Goal: Information Seeking & Learning: Learn about a topic

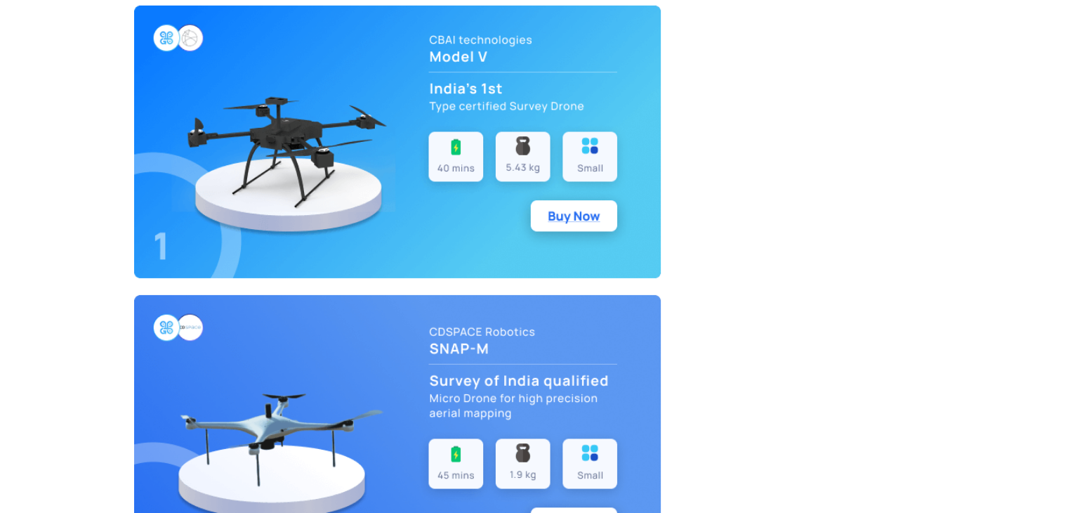
scroll to position [4497, 0]
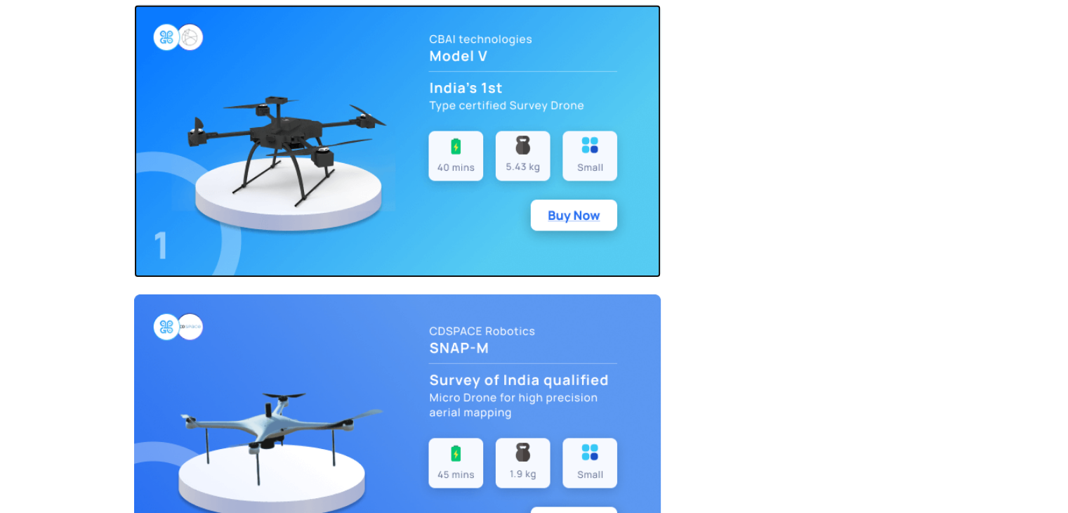
click at [564, 206] on img at bounding box center [397, 141] width 527 height 272
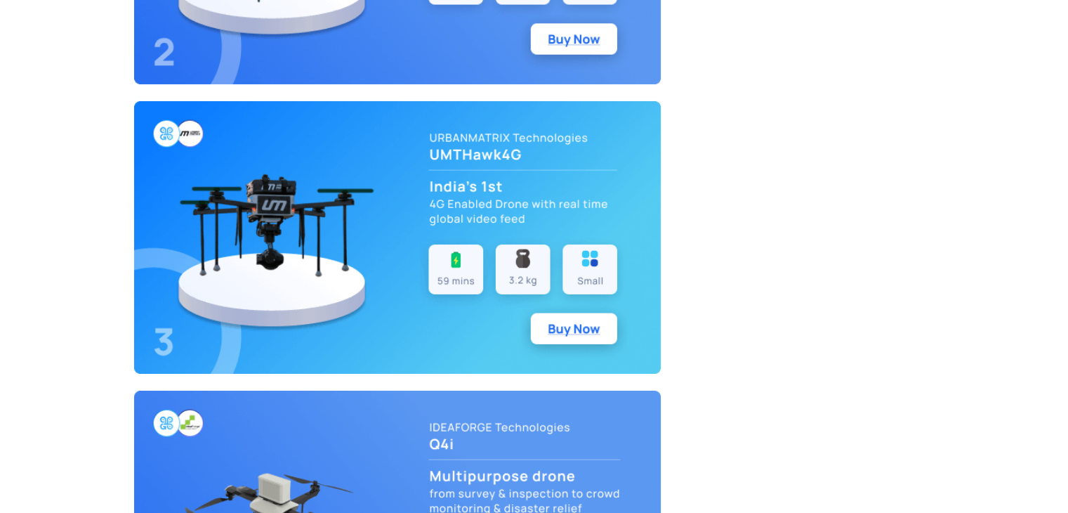
scroll to position [4979, 0]
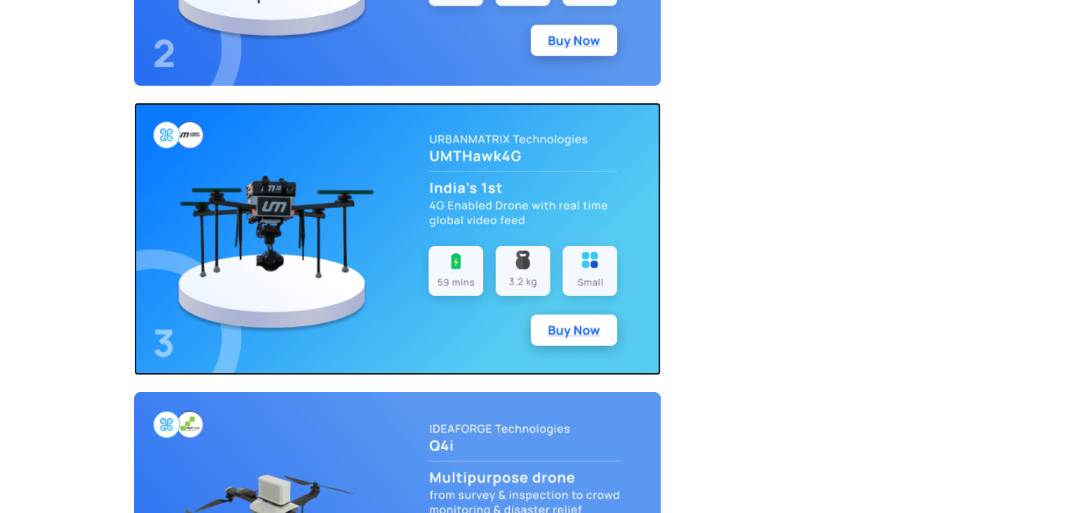
click at [570, 195] on img at bounding box center [397, 239] width 527 height 272
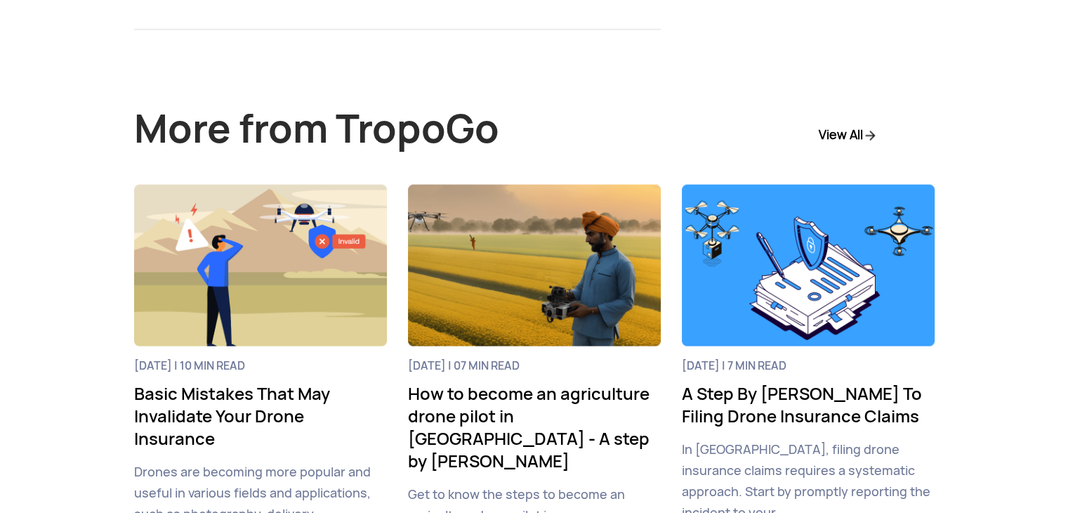
scroll to position [8203, 0]
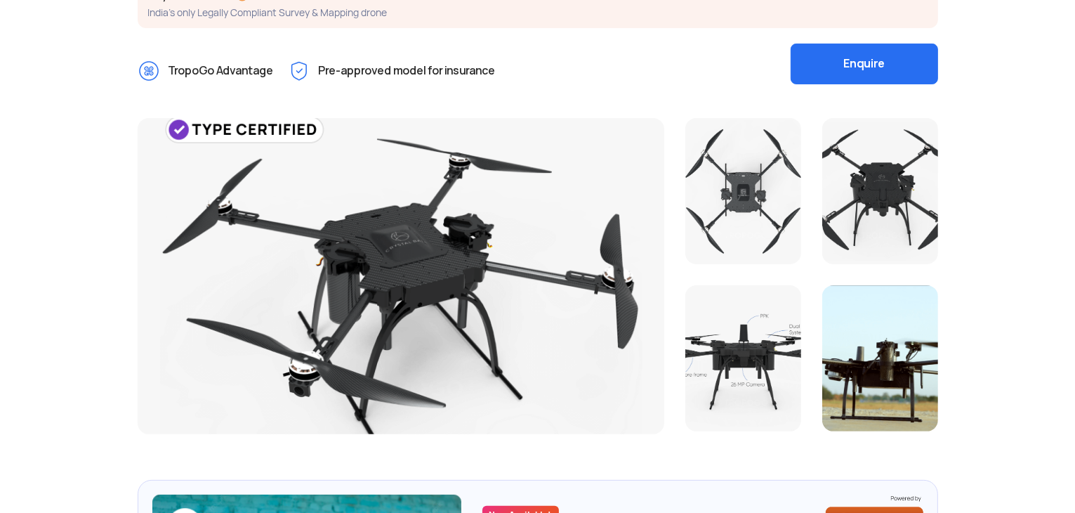
scroll to position [319, 0]
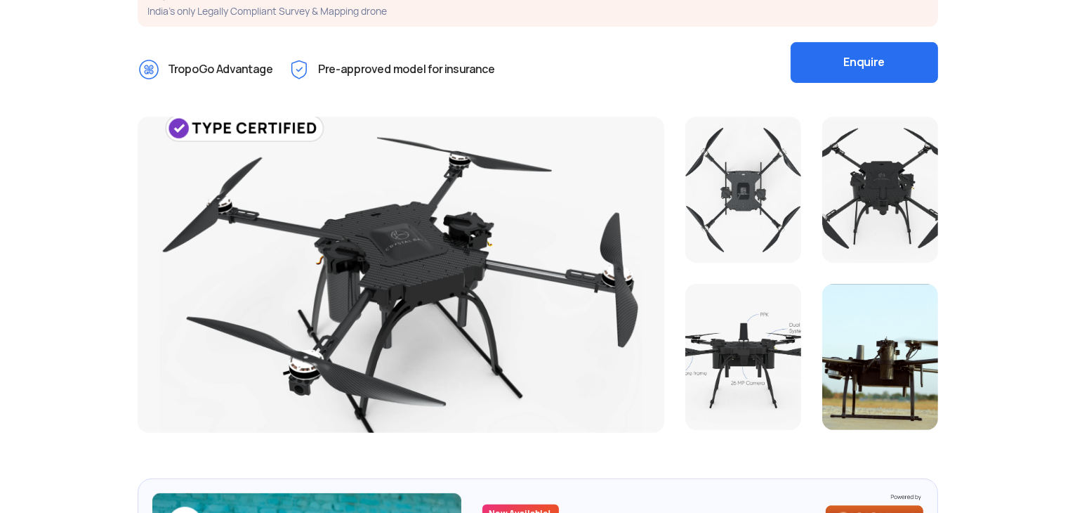
click at [747, 183] on div at bounding box center [743, 190] width 116 height 146
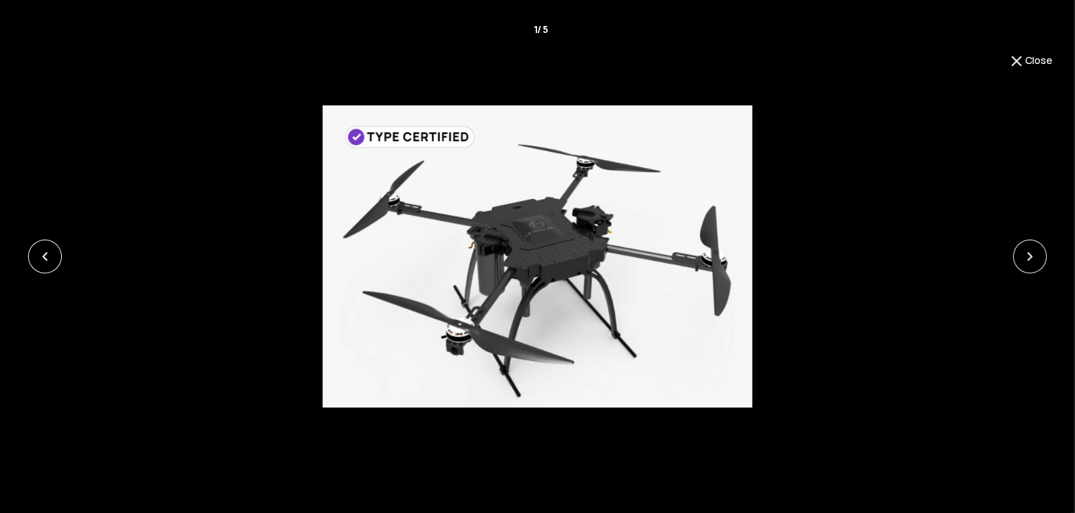
click at [999, 62] on div "Close 1 / 5 ‹ ›" at bounding box center [537, 256] width 1075 height 513
click at [1027, 62] on button "Close" at bounding box center [1030, 61] width 44 height 17
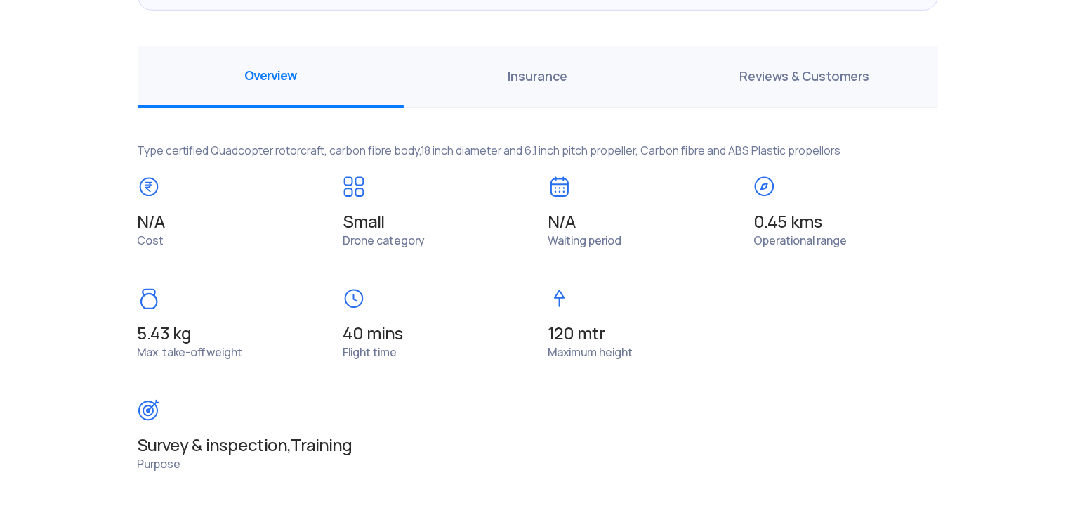
scroll to position [994, 0]
click at [538, 85] on span "Insurance" at bounding box center [537, 77] width 267 height 62
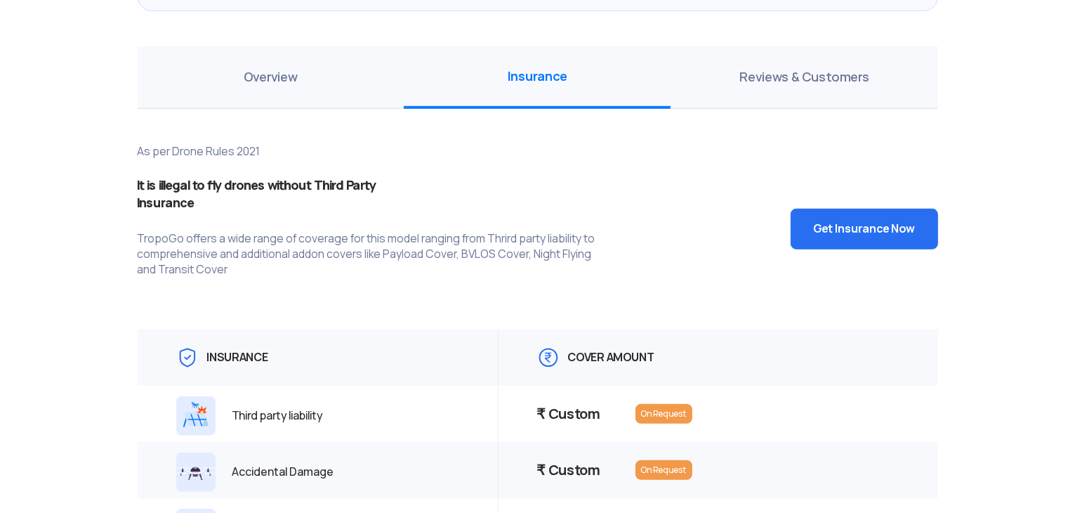
click at [327, 74] on span "Overview" at bounding box center [271, 77] width 267 height 62
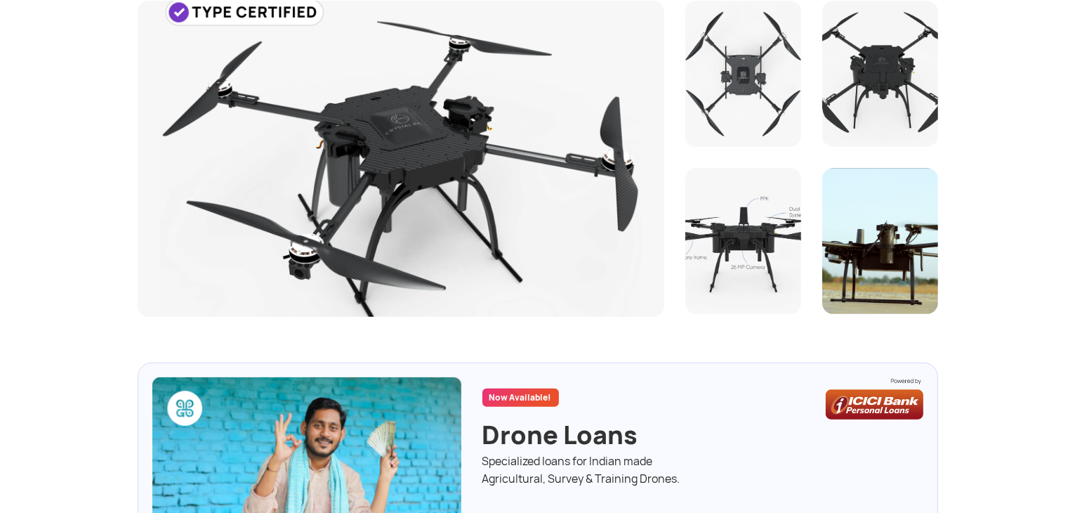
scroll to position [0, 0]
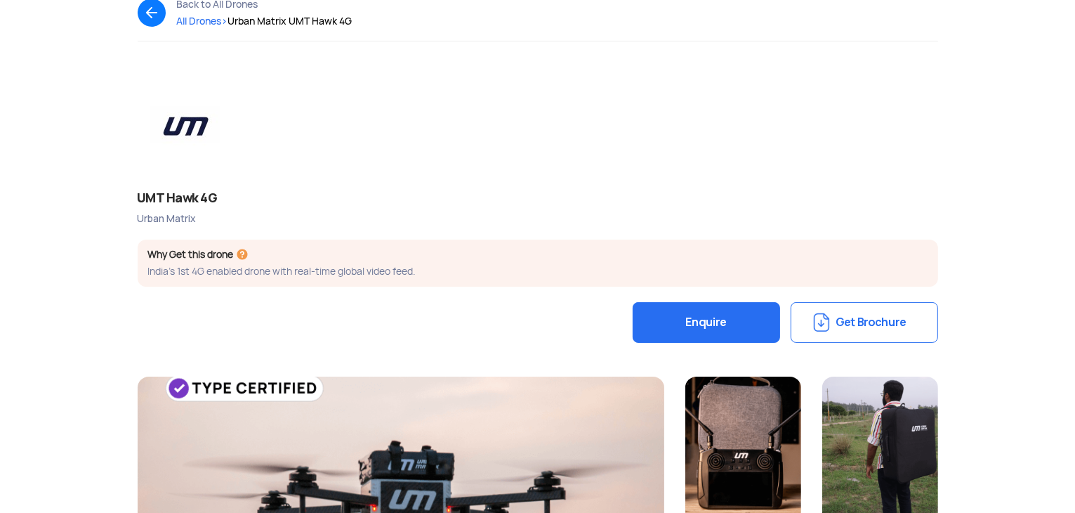
scroll to position [55, 0]
